Goal: Task Accomplishment & Management: Manage account settings

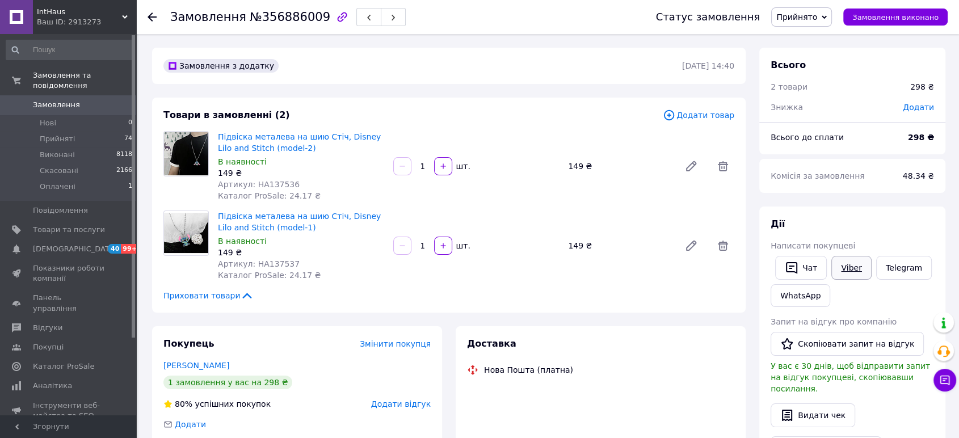
click at [850, 251] on div "Написати покупцеві" at bounding box center [852, 245] width 163 height 11
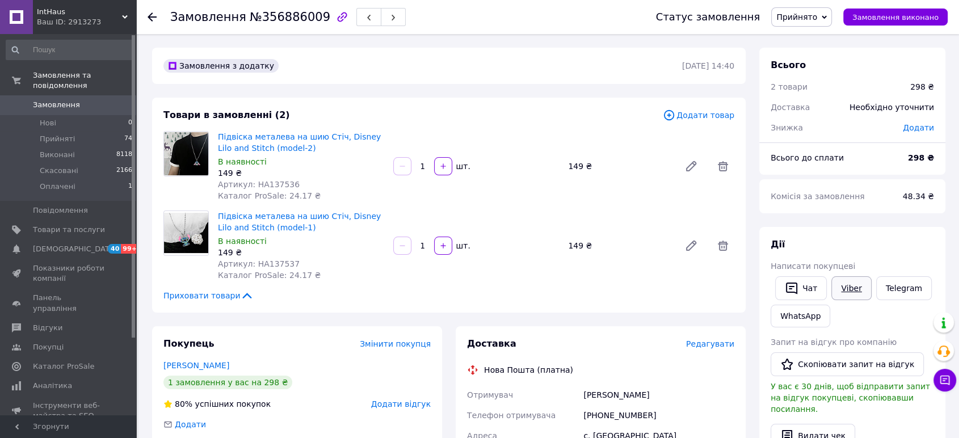
click at [854, 286] on link "Viber" at bounding box center [852, 288] width 40 height 24
click at [854, 241] on div "Дії" at bounding box center [852, 244] width 163 height 13
click at [723, 339] on span "Редагувати" at bounding box center [710, 343] width 48 height 9
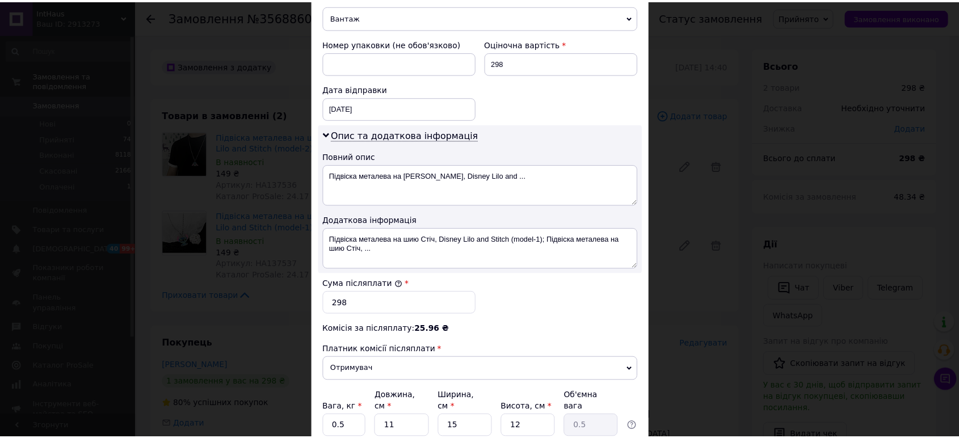
scroll to position [552, 0]
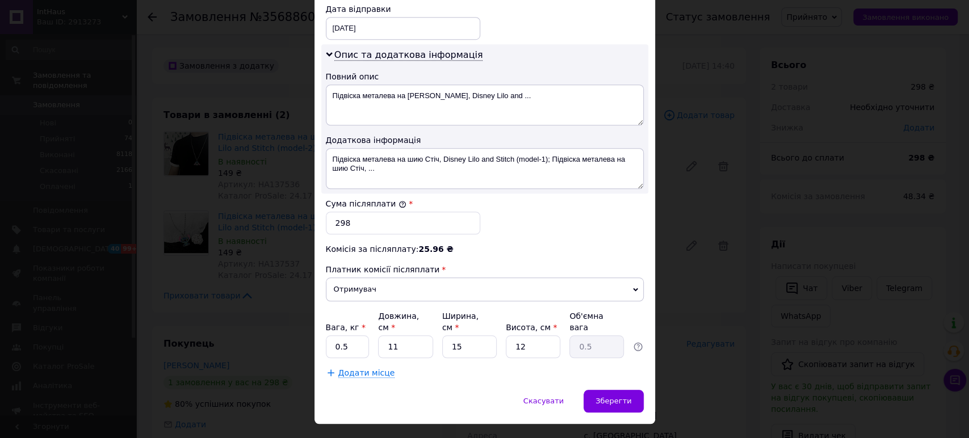
click at [671, 276] on div "× Редагування доставки Спосіб доставки Нова Пошта (платна) Платник Отримувач Ві…" at bounding box center [484, 219] width 969 height 438
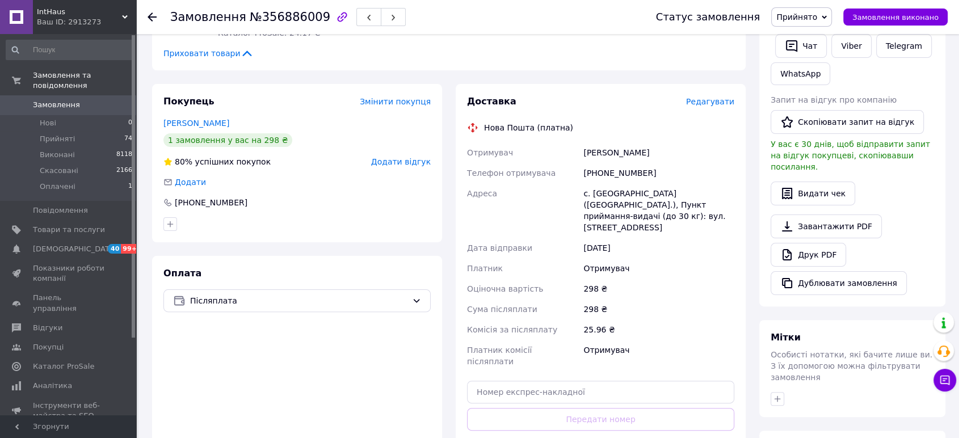
scroll to position [378, 0]
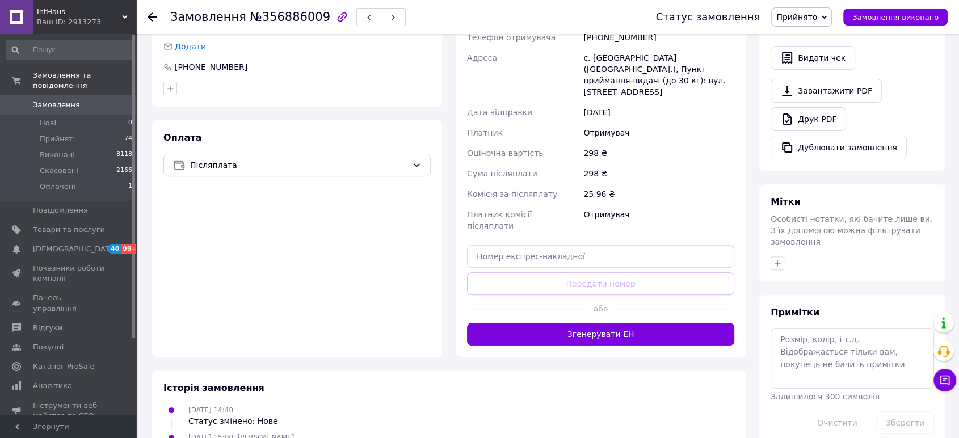
drag, startPoint x: 599, startPoint y: 302, endPoint x: 573, endPoint y: 281, distance: 33.1
click at [598, 323] on button "Згенерувати ЕН" at bounding box center [600, 334] width 267 height 23
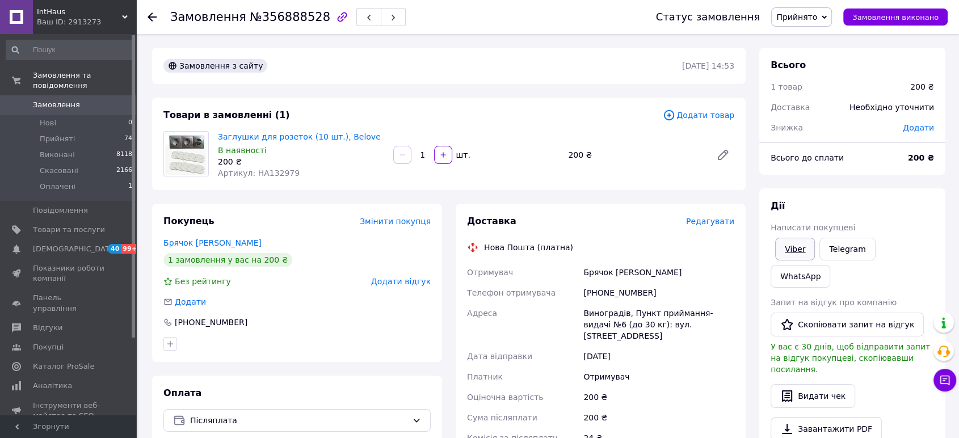
click at [787, 251] on link "Viber" at bounding box center [795, 249] width 40 height 23
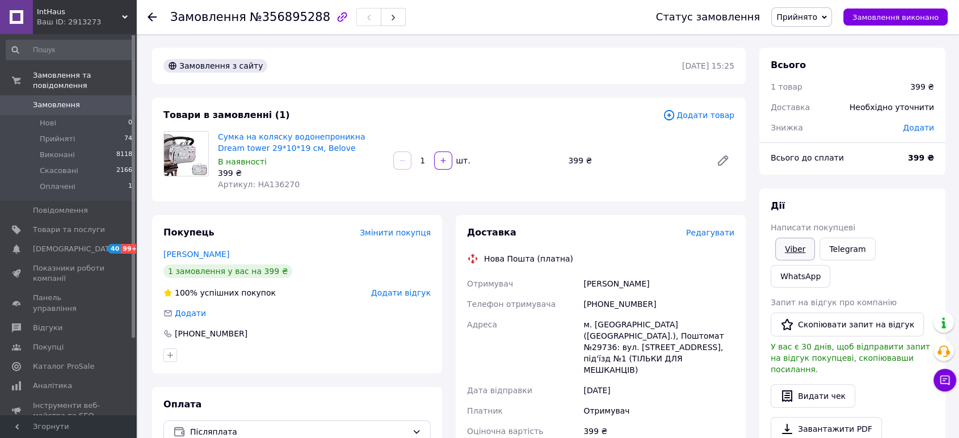
click at [809, 247] on link "Viber" at bounding box center [795, 249] width 40 height 23
click at [717, 234] on span "Редагувати" at bounding box center [710, 232] width 48 height 9
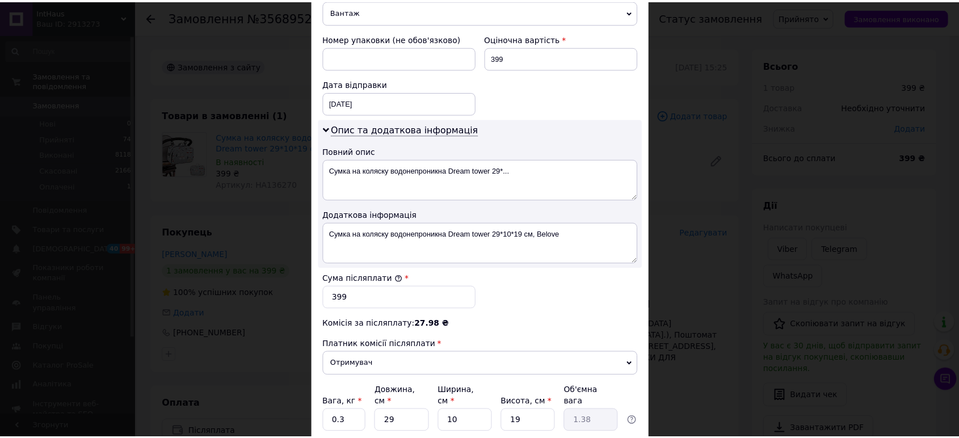
scroll to position [565, 0]
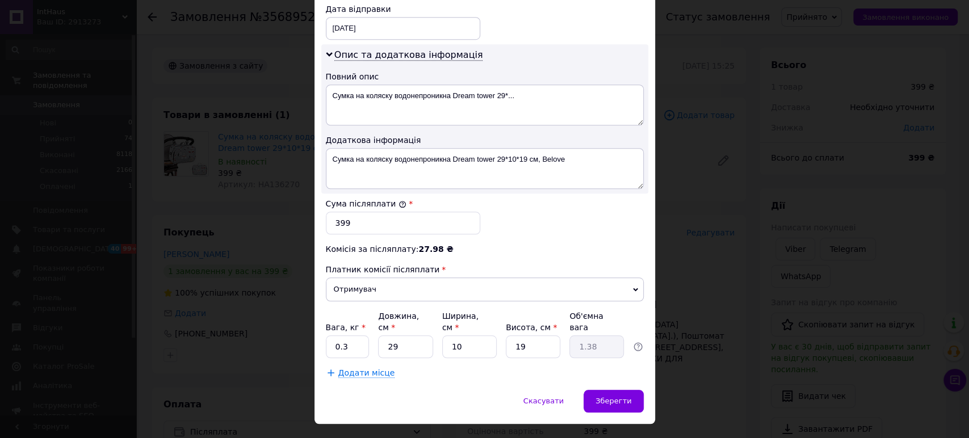
click at [701, 284] on div "× Редагування доставки Спосіб доставки Нова Пошта (платна) Платник Отримувач Ві…" at bounding box center [484, 219] width 969 height 438
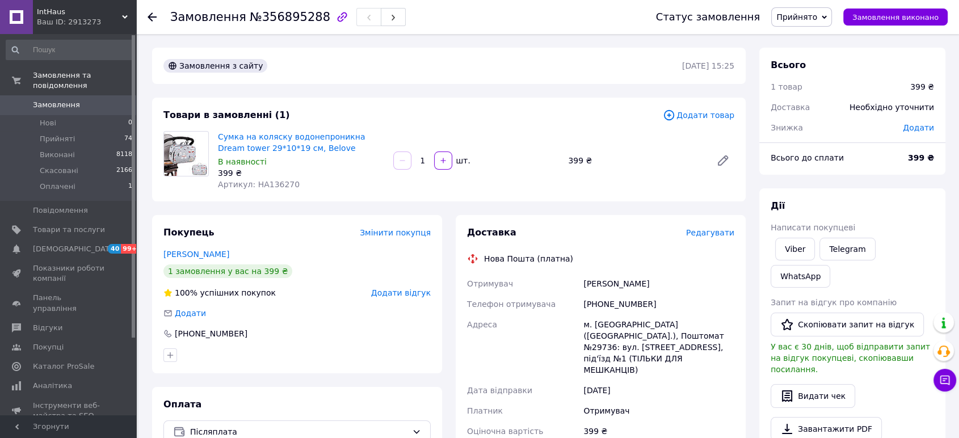
scroll to position [308, 0]
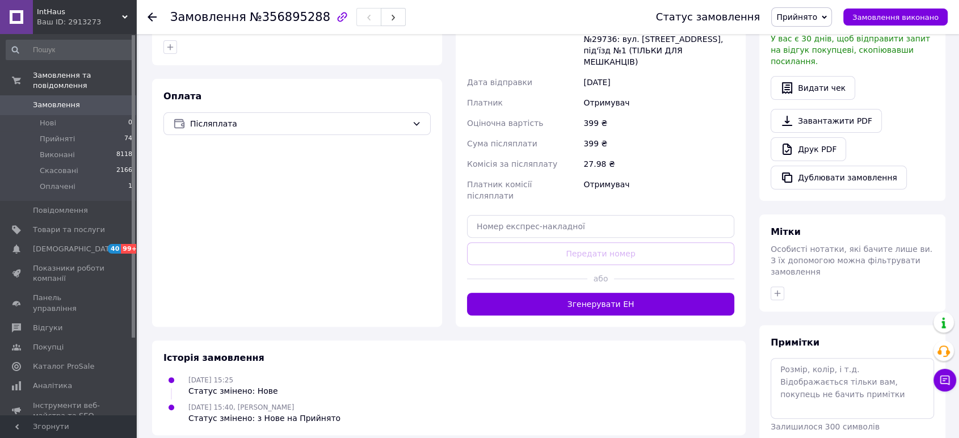
click at [630, 280] on div "Доставка Редагувати Нова Пошта (платна) Отримувач Гевак Олена Телефон отримувач…" at bounding box center [601, 117] width 290 height 420
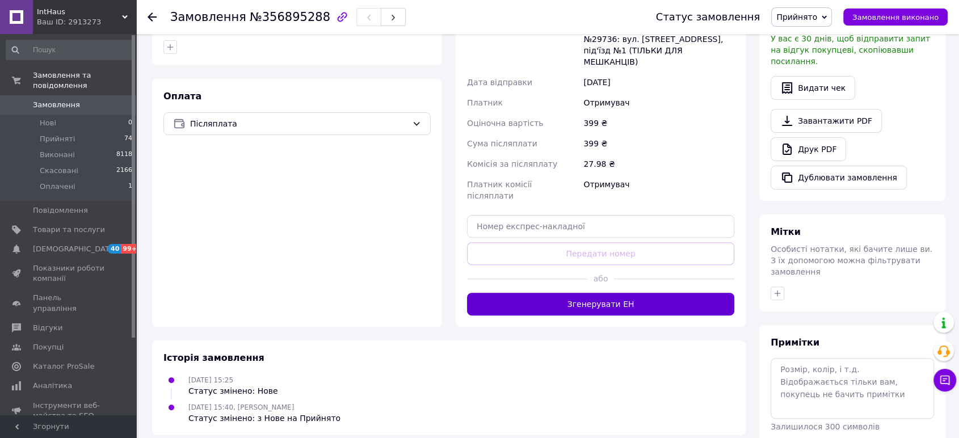
click at [622, 293] on button "Згенерувати ЕН" at bounding box center [600, 304] width 267 height 23
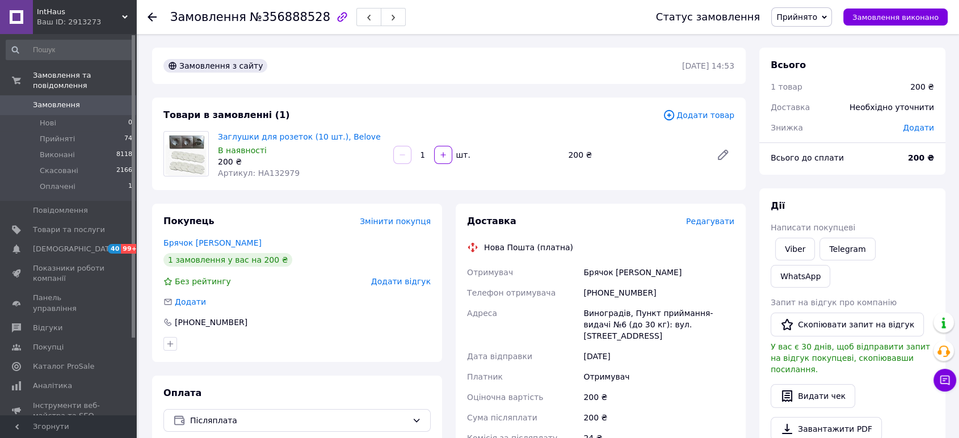
drag, startPoint x: 922, startPoint y: 190, endPoint x: 913, endPoint y: 195, distance: 10.9
click at [922, 190] on div "Дії Написати покупцеві Viber Telegram WhatsApp Запит на відгук про компанію   С…" at bounding box center [852, 348] width 186 height 321
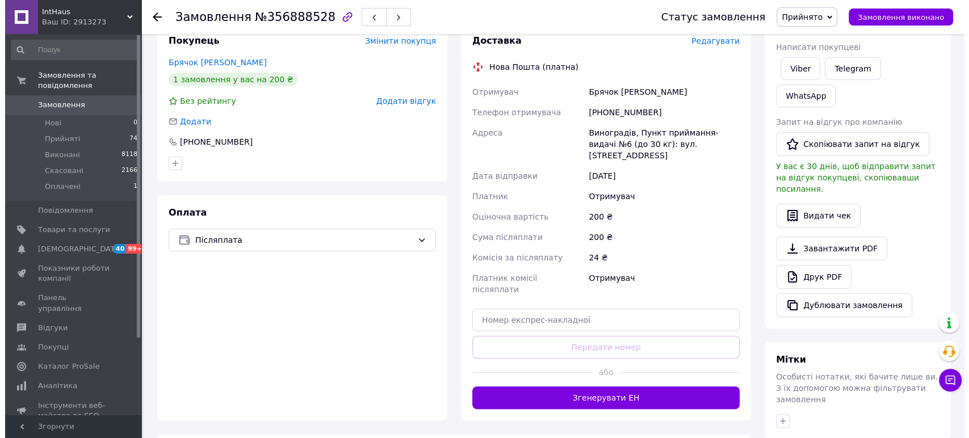
scroll to position [126, 0]
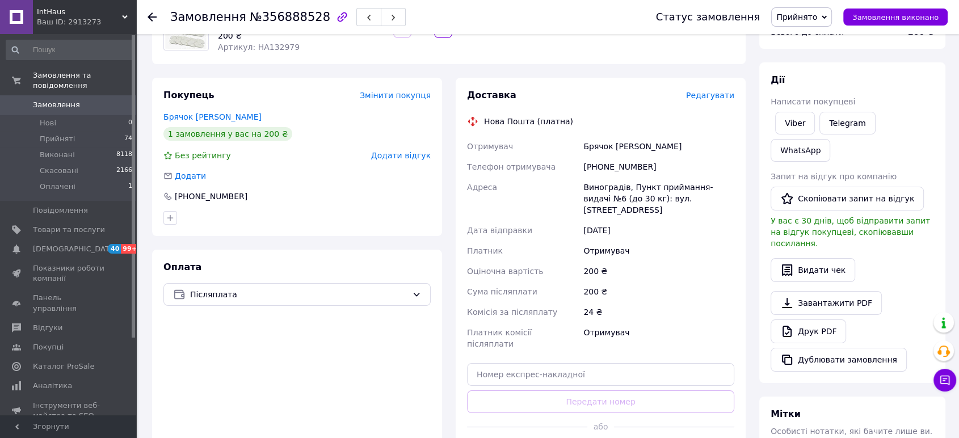
click at [706, 95] on span "Редагувати" at bounding box center [710, 95] width 48 height 9
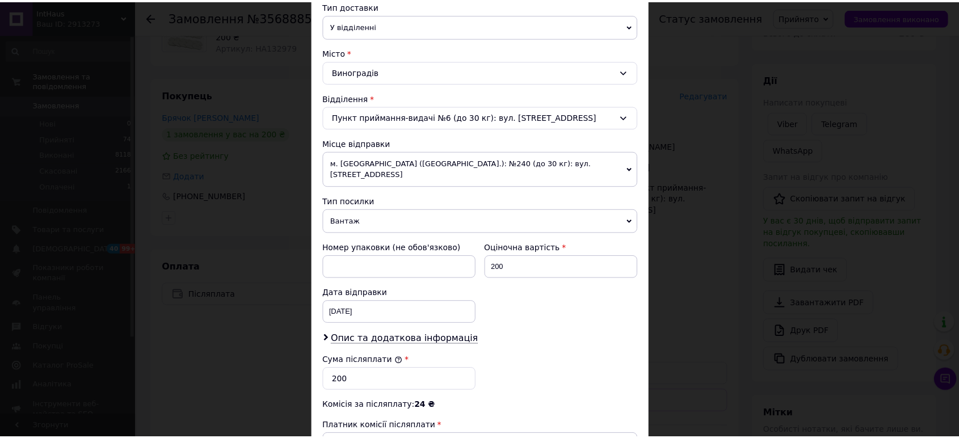
scroll to position [378, 0]
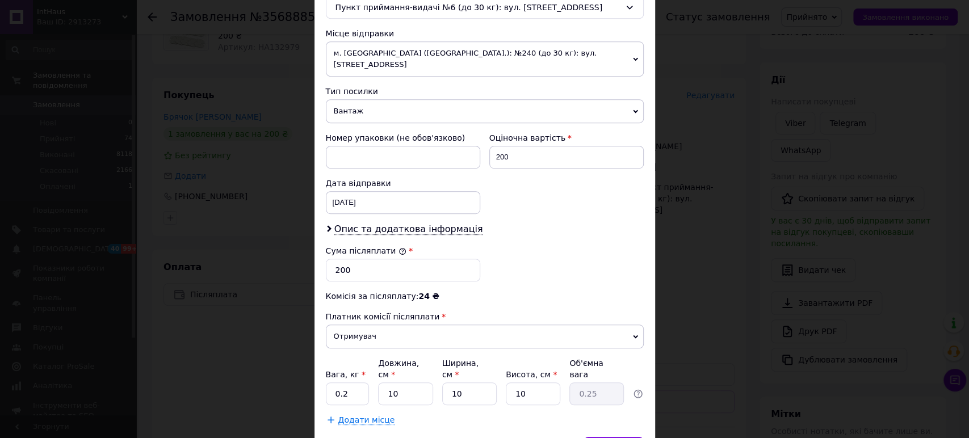
click at [719, 320] on div "× Редагування доставки Спосіб доставки Нова Пошта (платна) Платник Отримувач Ві…" at bounding box center [484, 219] width 969 height 438
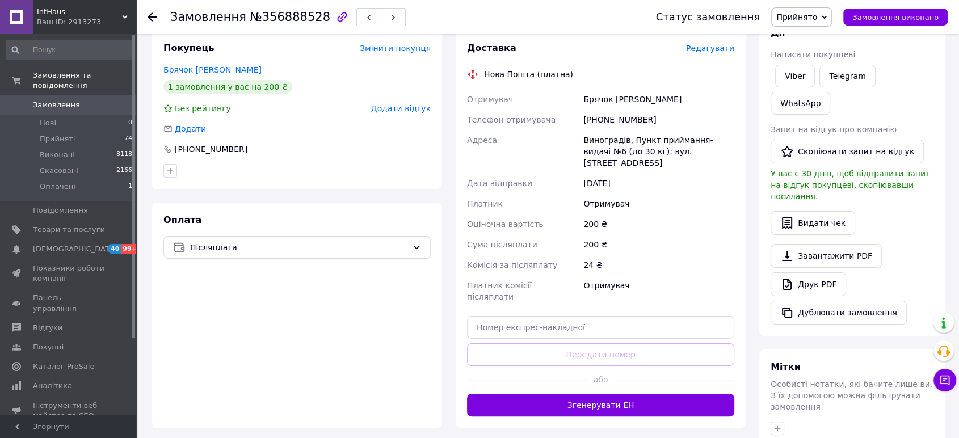
scroll to position [252, 0]
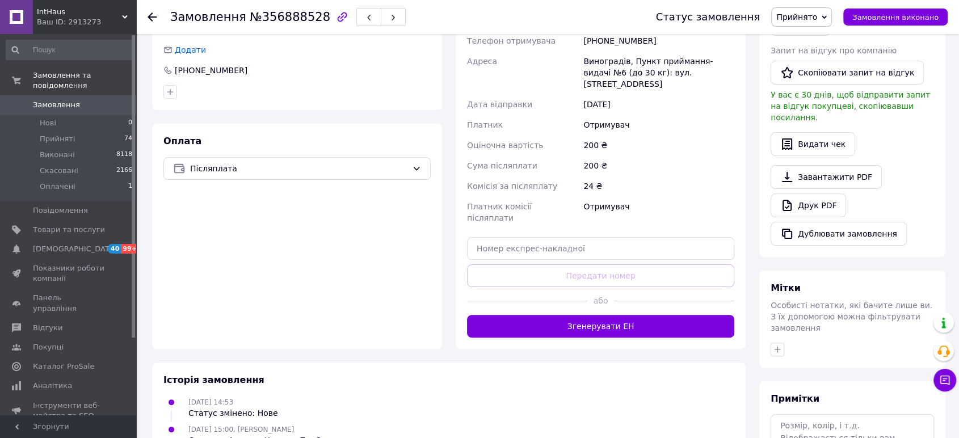
click at [581, 287] on div at bounding box center [527, 301] width 120 height 28
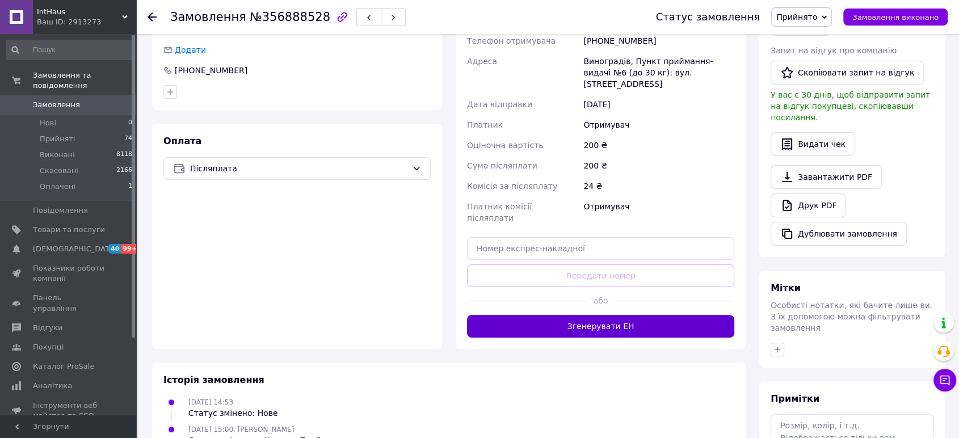
click at [572, 315] on button "Згенерувати ЕН" at bounding box center [600, 326] width 267 height 23
